Goal: Task Accomplishment & Management: Manage account settings

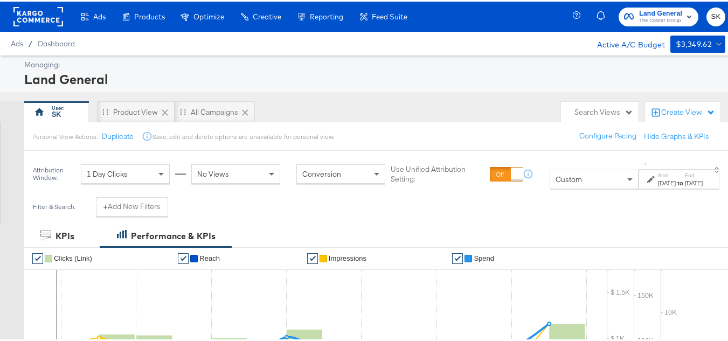
click at [710, 13] on span "SK" at bounding box center [715, 15] width 10 height 12
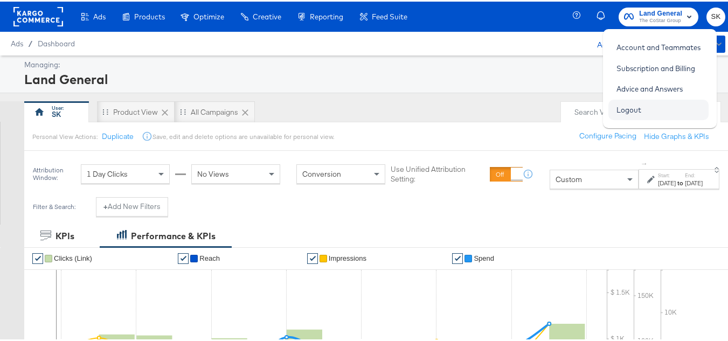
click at [631, 109] on link "Logout" at bounding box center [628, 108] width 41 height 19
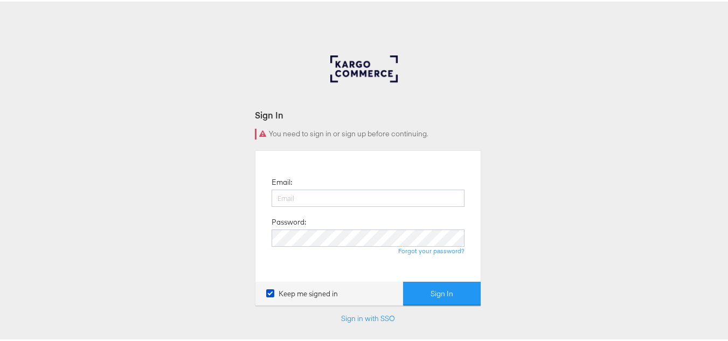
type input "[PERSON_NAME][EMAIL_ADDRESS][DOMAIN_NAME]"
click at [473, 307] on form "Sign In You need to sign in or sign up before continuing. Email: [PERSON_NAME][…" at bounding box center [368, 230] width 226 height 246
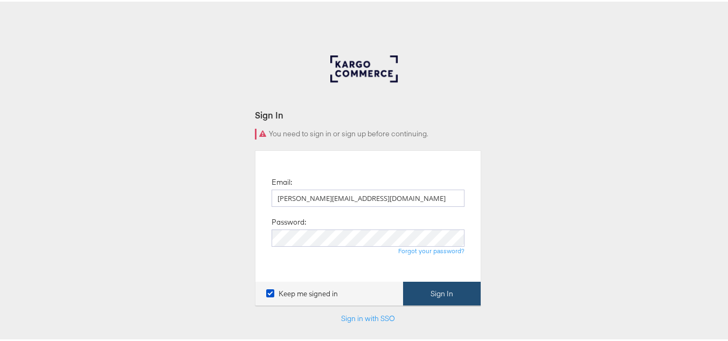
click at [472, 302] on button "Sign In" at bounding box center [442, 292] width 78 height 24
